Goal: Task Accomplishment & Management: Use online tool/utility

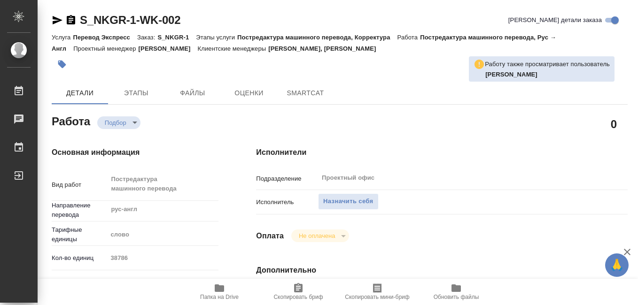
type textarea "x"
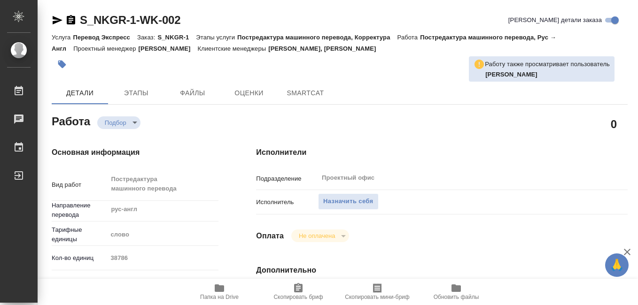
type textarea "x"
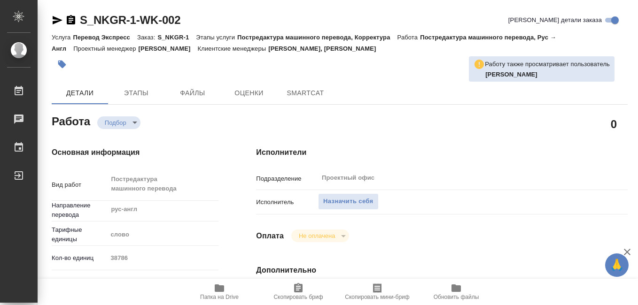
type textarea "x"
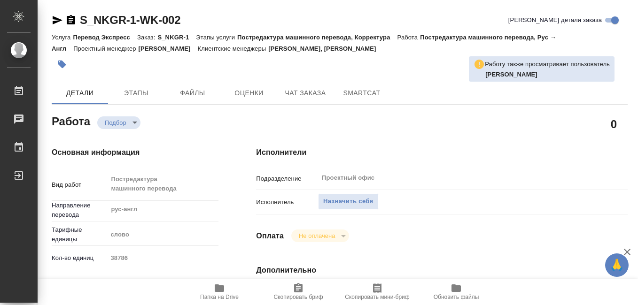
type textarea "x"
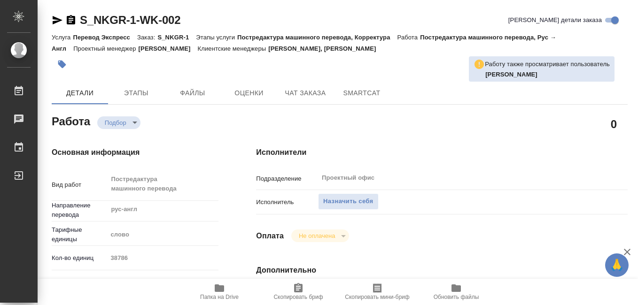
click at [218, 291] on icon "button" at bounding box center [219, 289] width 9 height 8
type textarea "x"
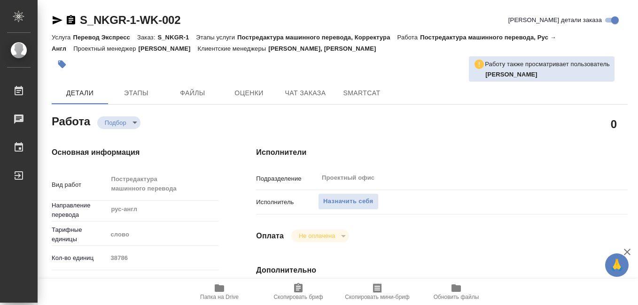
type textarea "x"
